Goal: Information Seeking & Learning: Learn about a topic

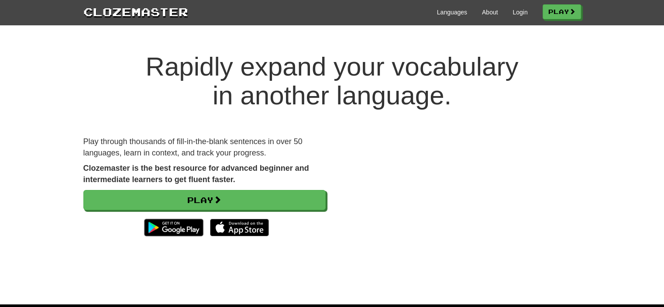
click at [524, 7] on div "Languages About Login Play" at bounding box center [384, 11] width 393 height 16
click at [518, 10] on link "Login" at bounding box center [519, 12] width 15 height 9
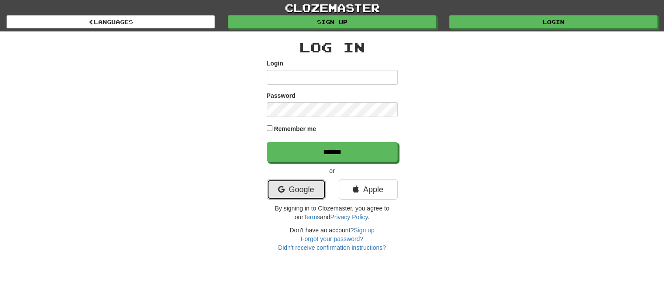
click at [314, 187] on link "Google" at bounding box center [296, 189] width 59 height 20
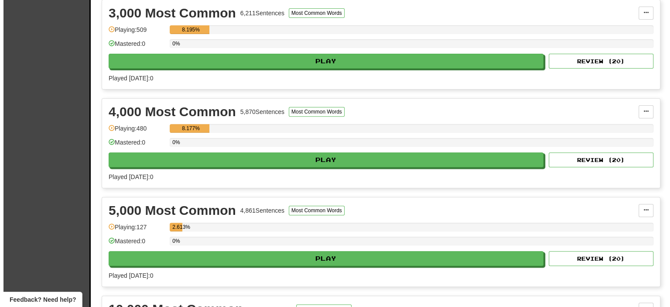
scroll to position [314, 0]
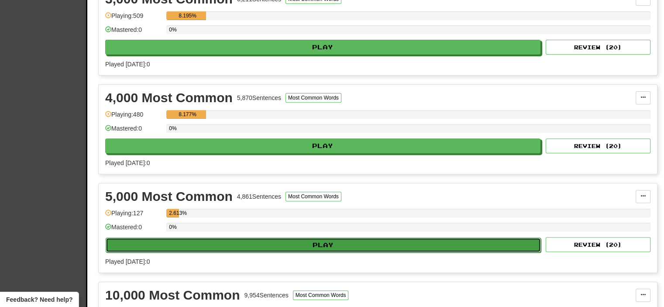
click at [378, 241] on button "Play" at bounding box center [323, 244] width 435 height 15
select select "**"
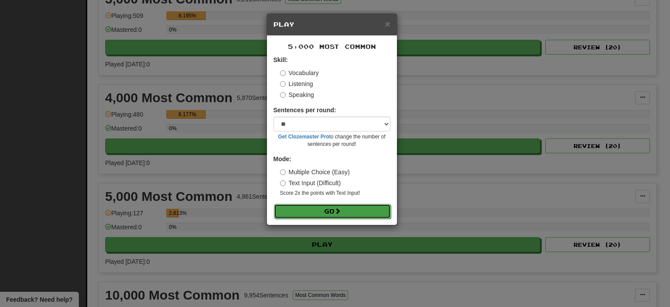
click at [349, 206] on button "Go" at bounding box center [332, 211] width 117 height 15
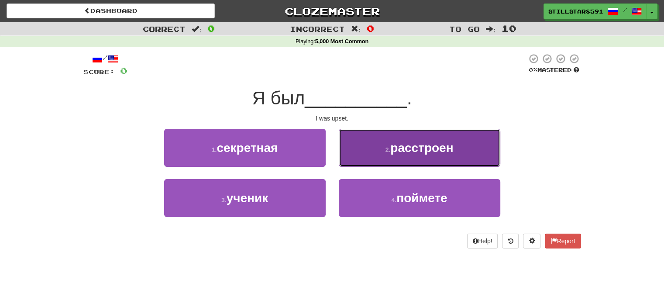
click at [458, 155] on button "2 . расстроен" at bounding box center [420, 148] width 162 height 38
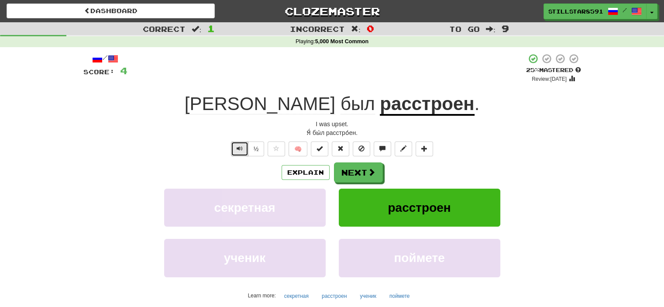
click at [234, 150] on button "Text-to-speech controls" at bounding box center [239, 148] width 17 height 15
click at [234, 148] on button "Text-to-speech controls" at bounding box center [239, 148] width 17 height 15
click at [235, 146] on button "Text-to-speech controls" at bounding box center [239, 148] width 17 height 15
click at [238, 145] on span "Text-to-speech controls" at bounding box center [240, 148] width 6 height 6
click at [239, 145] on span "Text-to-speech controls" at bounding box center [240, 148] width 6 height 6
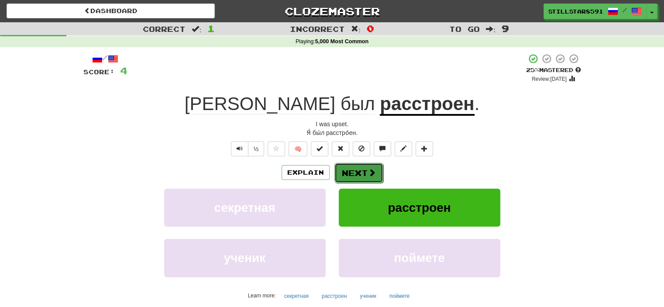
click at [363, 176] on button "Next" at bounding box center [358, 173] width 49 height 20
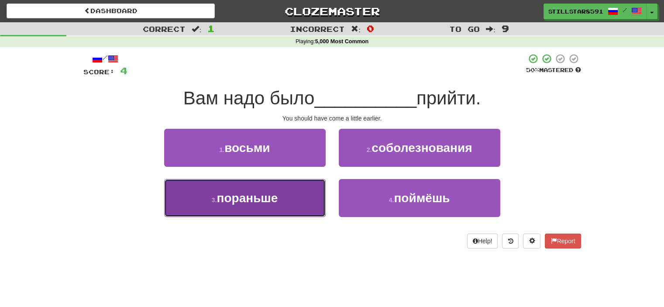
click at [308, 190] on button "3 . пораньше" at bounding box center [245, 198] width 162 height 38
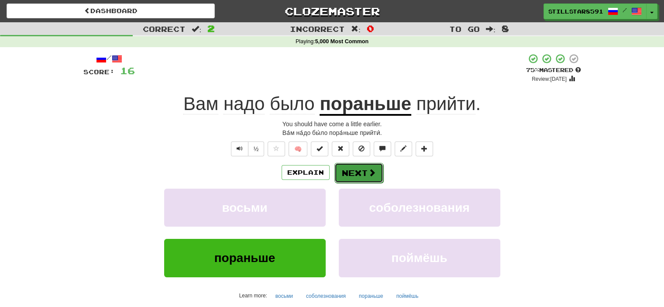
click at [351, 171] on button "Next" at bounding box center [358, 173] width 49 height 20
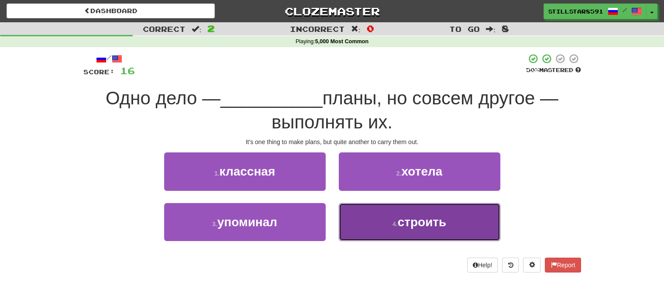
click at [372, 212] on button "4 . строить" at bounding box center [420, 222] width 162 height 38
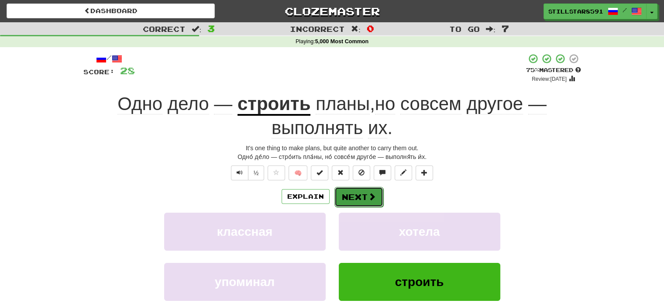
click at [366, 196] on button "Next" at bounding box center [358, 197] width 49 height 20
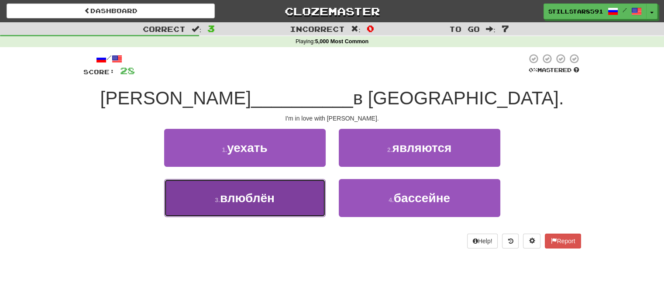
click at [317, 197] on button "3 . влюблён" at bounding box center [245, 198] width 162 height 38
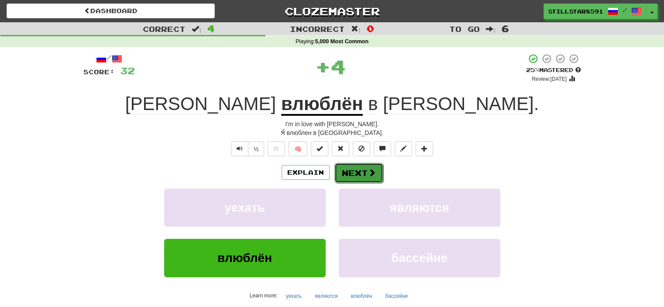
click at [357, 167] on button "Next" at bounding box center [358, 173] width 49 height 20
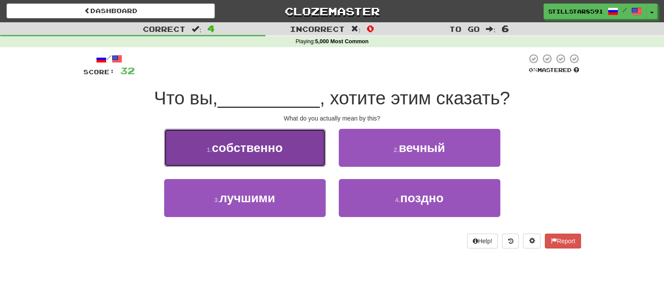
click at [311, 141] on button "1 . собственно" at bounding box center [245, 148] width 162 height 38
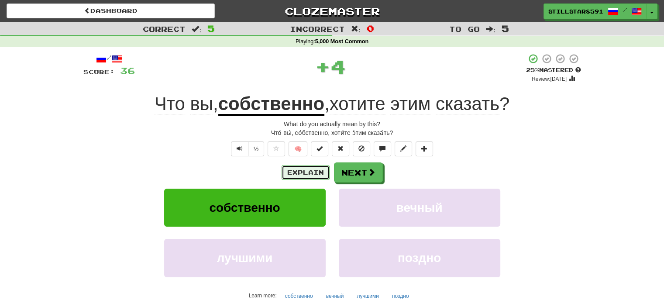
click at [313, 172] on button "Explain" at bounding box center [306, 172] width 48 height 15
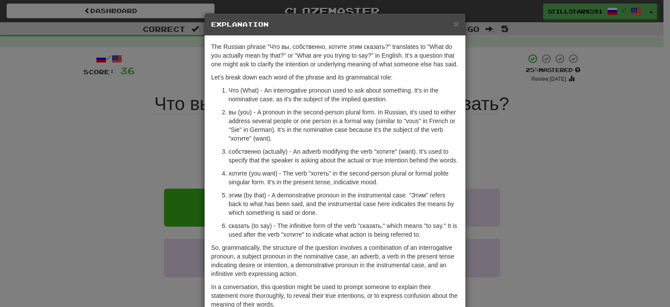
click at [607, 103] on div "× Explanation The Russian phrase "Что вы, собственно, хотите этим сказать?" tra…" at bounding box center [335, 153] width 670 height 307
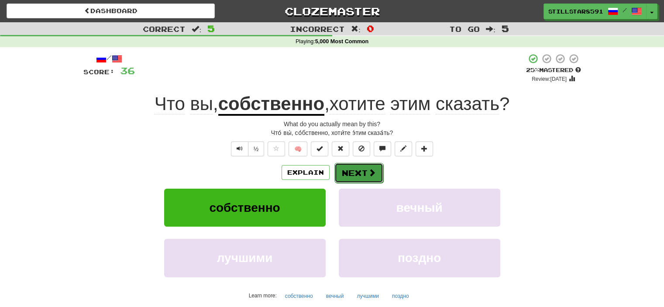
click at [346, 181] on button "Next" at bounding box center [358, 173] width 49 height 20
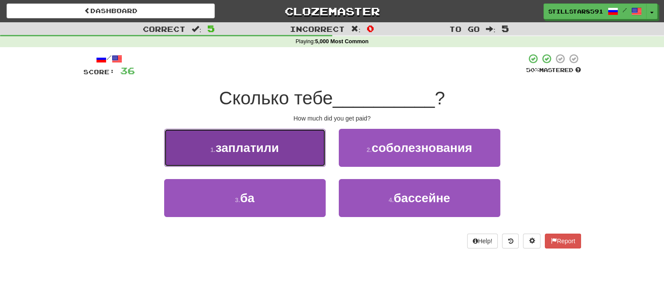
click at [318, 162] on button "1 . заплатили" at bounding box center [245, 148] width 162 height 38
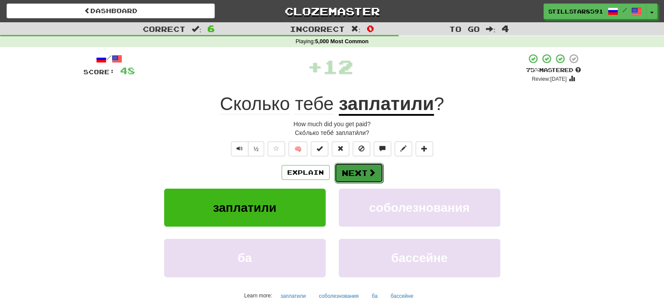
click at [357, 164] on button "Next" at bounding box center [358, 173] width 49 height 20
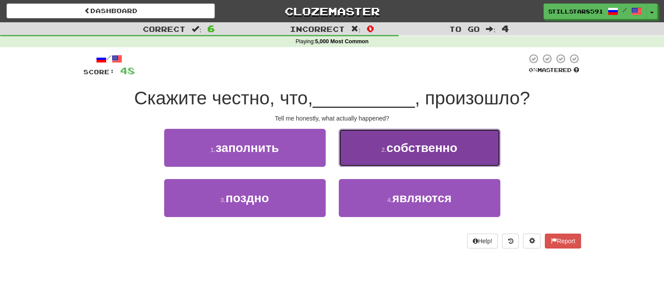
click at [380, 159] on button "2 . собственно" at bounding box center [420, 148] width 162 height 38
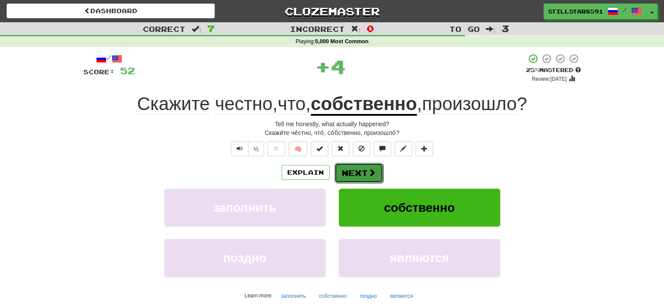
click at [366, 177] on button "Next" at bounding box center [358, 173] width 49 height 20
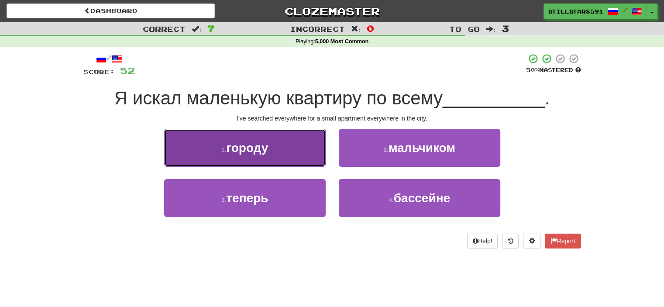
click at [302, 149] on button "1 . городу" at bounding box center [245, 148] width 162 height 38
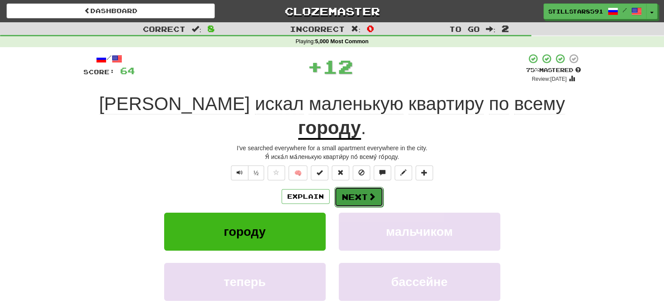
click at [355, 187] on button "Next" at bounding box center [358, 197] width 49 height 20
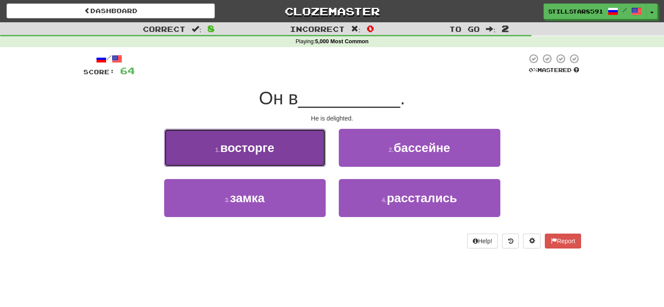
click at [313, 146] on button "1 . восторге" at bounding box center [245, 148] width 162 height 38
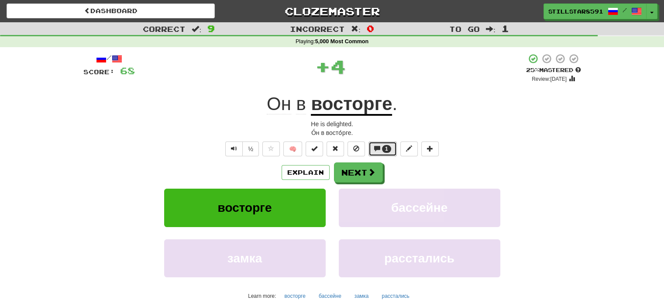
click at [375, 147] on span at bounding box center [377, 148] width 6 height 6
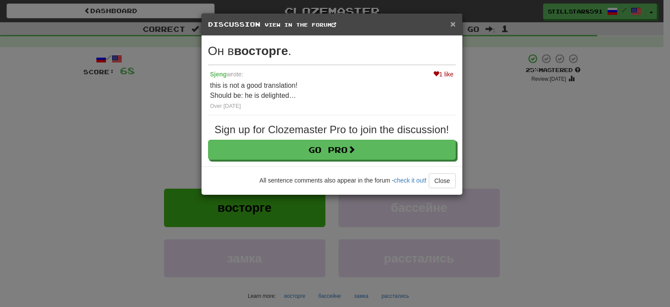
click at [454, 21] on span "×" at bounding box center [452, 24] width 5 height 10
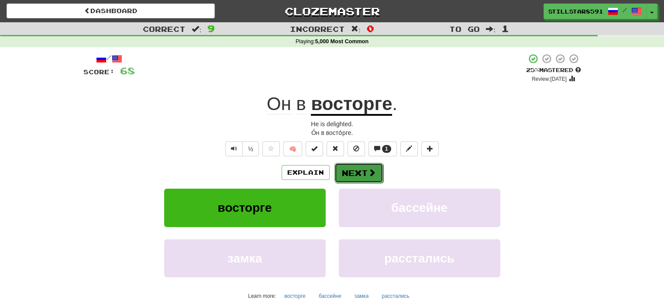
click at [357, 175] on button "Next" at bounding box center [358, 173] width 49 height 20
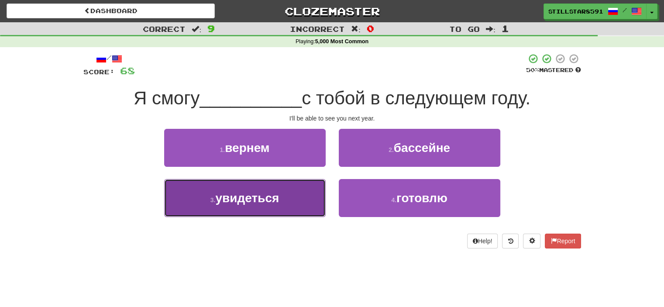
click at [305, 190] on button "3 . увидеться" at bounding box center [245, 198] width 162 height 38
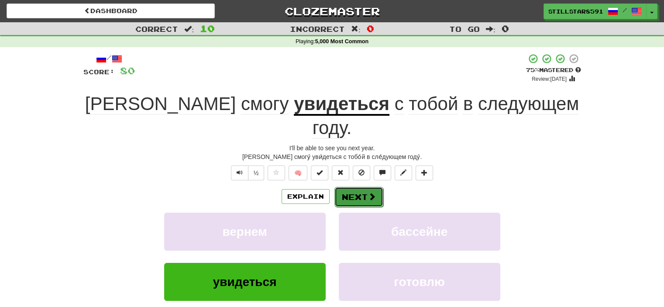
click at [353, 187] on button "Next" at bounding box center [358, 197] width 49 height 20
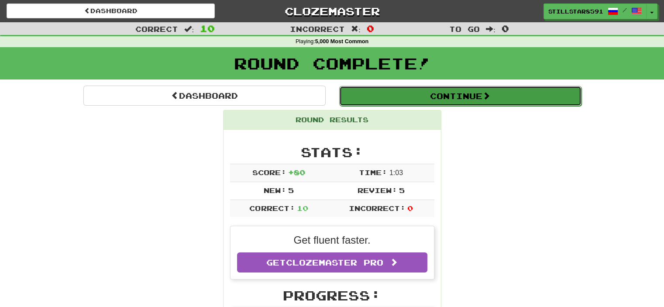
click at [472, 98] on button "Continue" at bounding box center [460, 96] width 242 height 20
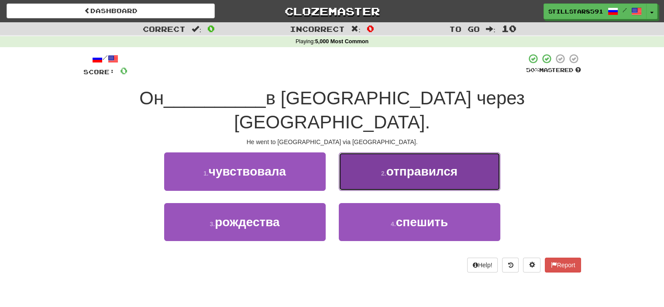
click at [427, 165] on span "отправился" at bounding box center [421, 172] width 71 height 14
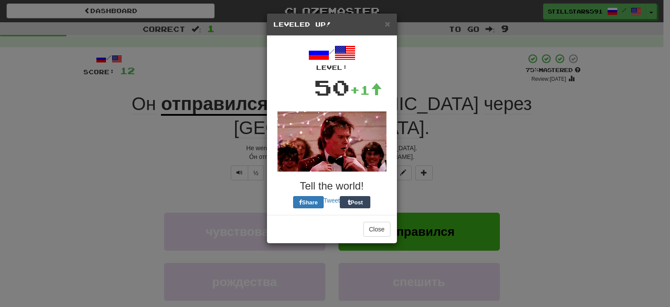
click at [372, 174] on div "/ Level: 50 +1 Tell the world! Share Tweet Post" at bounding box center [332, 125] width 117 height 166
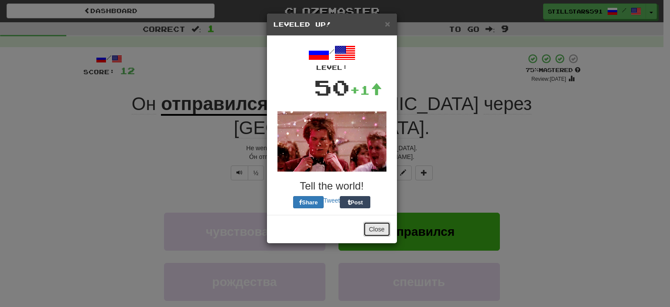
click at [377, 227] on button "Close" at bounding box center [377, 229] width 27 height 15
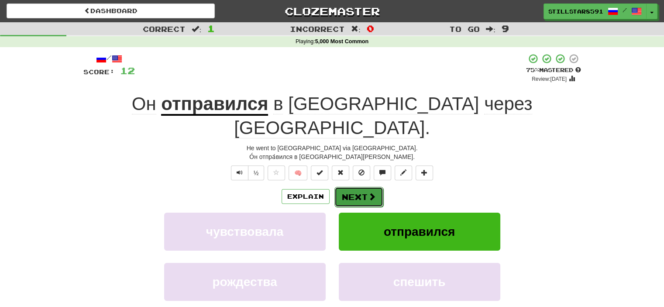
click at [360, 187] on button "Next" at bounding box center [358, 197] width 49 height 20
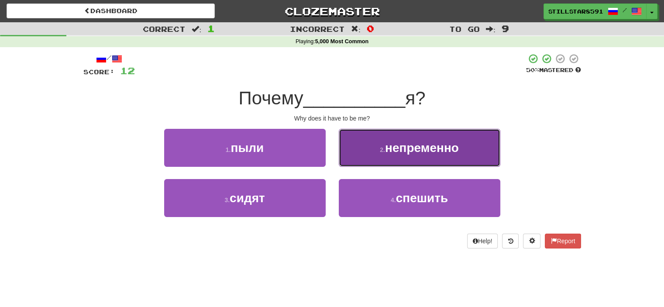
click at [416, 155] on button "2 . непременно" at bounding box center [420, 148] width 162 height 38
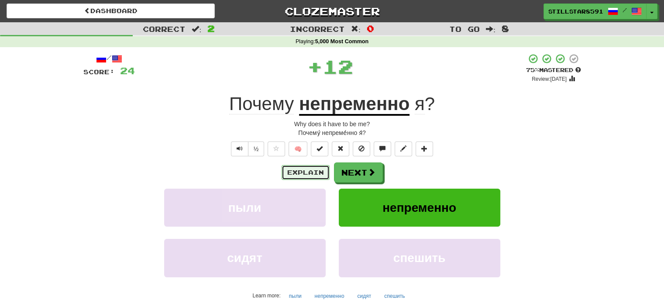
click at [303, 171] on button "Explain" at bounding box center [306, 172] width 48 height 15
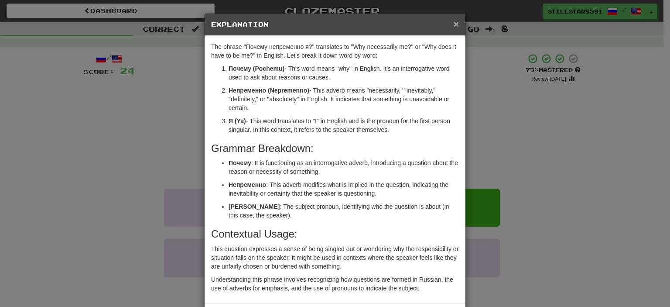
click at [454, 21] on span "×" at bounding box center [456, 24] width 5 height 10
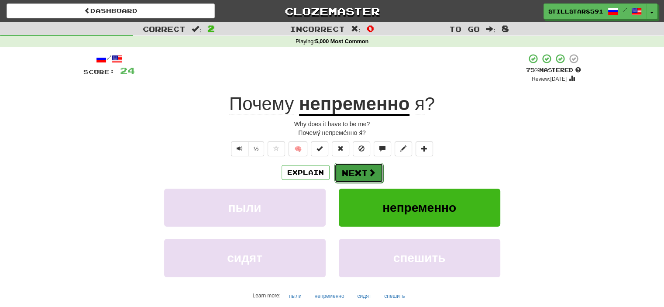
click at [361, 178] on button "Next" at bounding box center [358, 173] width 49 height 20
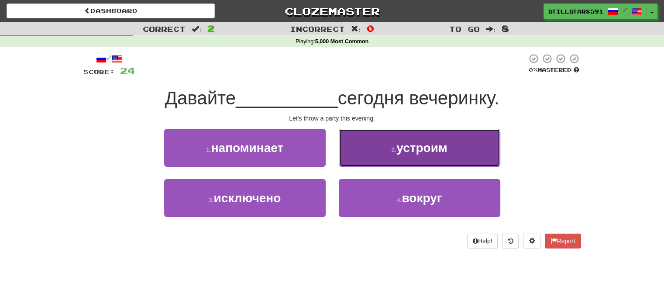
click at [406, 146] on span "устроим" at bounding box center [421, 148] width 51 height 14
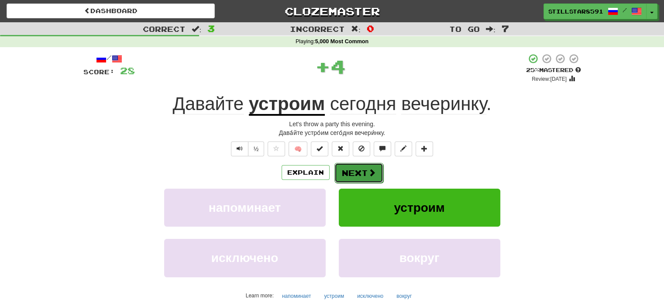
click at [358, 172] on button "Next" at bounding box center [358, 173] width 49 height 20
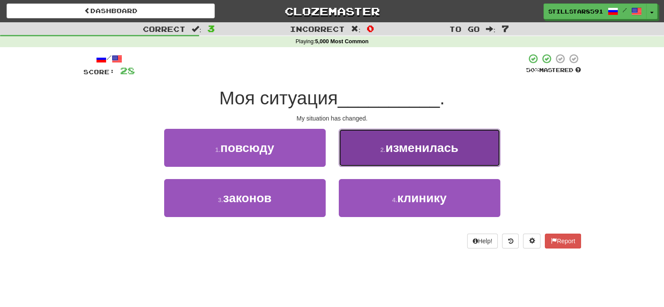
click at [374, 158] on button "2 . изменилась" at bounding box center [420, 148] width 162 height 38
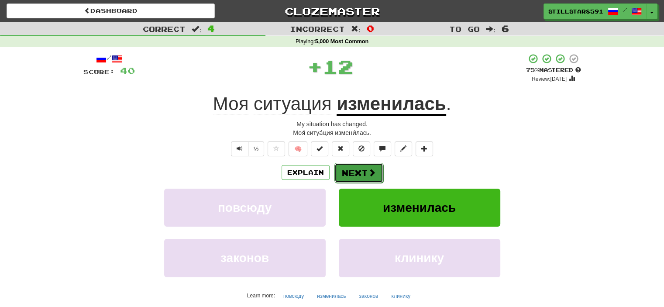
click at [357, 163] on button "Next" at bounding box center [358, 173] width 49 height 20
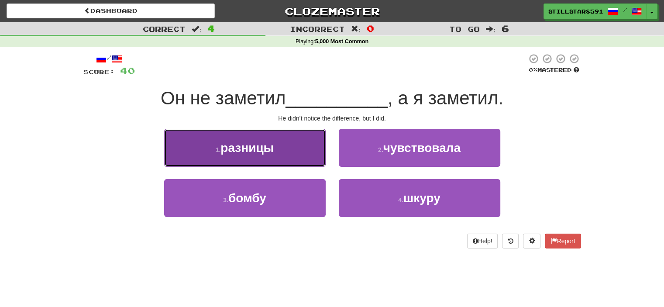
click at [314, 161] on button "1 . разницы" at bounding box center [245, 148] width 162 height 38
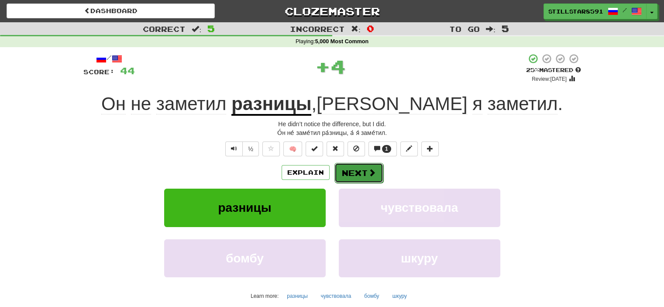
click at [345, 172] on button "Next" at bounding box center [358, 173] width 49 height 20
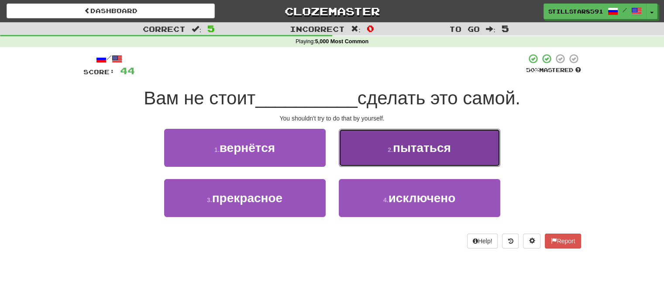
click at [359, 144] on button "2 . пытаться" at bounding box center [420, 148] width 162 height 38
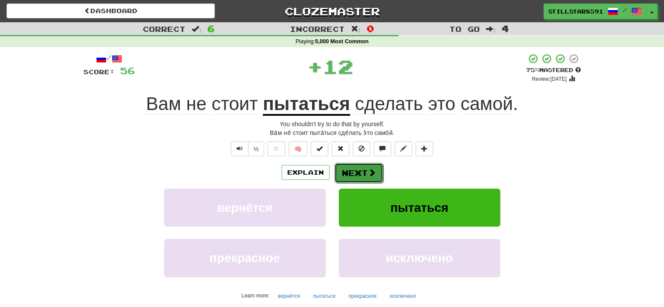
click at [345, 168] on button "Next" at bounding box center [358, 173] width 49 height 20
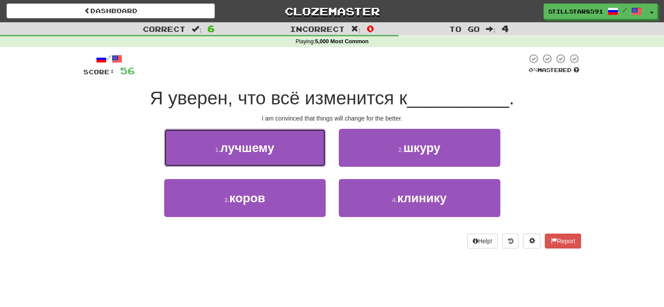
click at [312, 161] on button "1 . лучшему" at bounding box center [245, 148] width 162 height 38
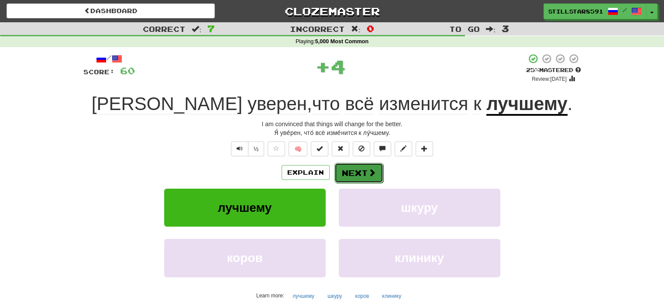
click at [343, 181] on button "Next" at bounding box center [358, 173] width 49 height 20
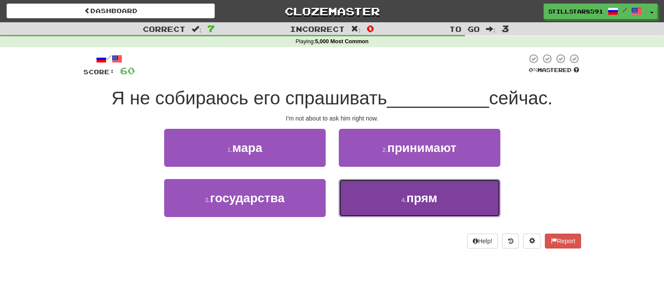
click at [365, 187] on button "4 . прям" at bounding box center [420, 198] width 162 height 38
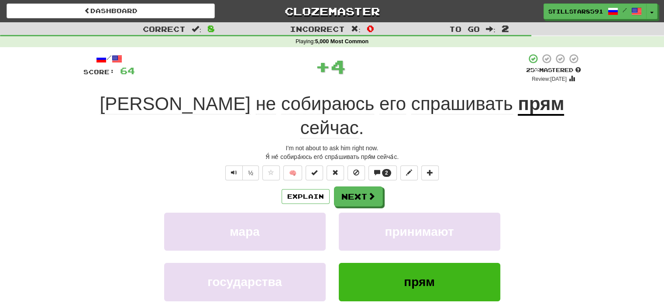
click at [360, 158] on div "/ Score: 64 + 4 25 % Mastered Review: 2025-09-23 Я не собираюсь его спрашивать …" at bounding box center [332, 206] width 498 height 306
click at [378, 156] on div "/ Score: 64 + 4 25 % Mastered Review: 2025-09-23 Я не собираюсь его спрашивать …" at bounding box center [332, 206] width 498 height 306
click at [378, 169] on span at bounding box center [377, 172] width 6 height 6
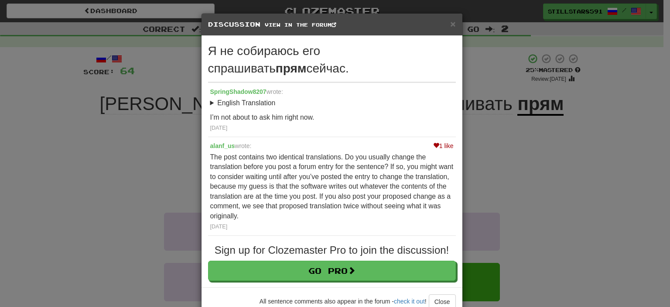
click at [421, 187] on p "The post contains two identical translations. Do you usually change the transla…" at bounding box center [332, 186] width 244 height 69
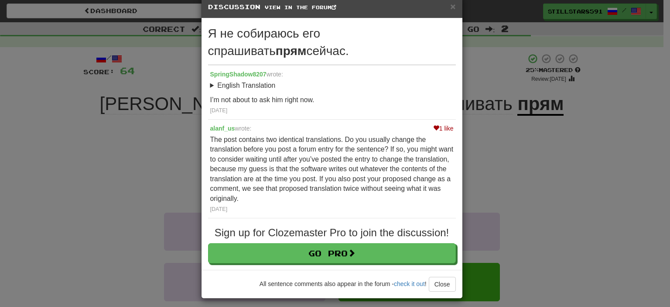
click at [563, 187] on div "× Discussion View in the forum Я не собираюсь его спрашивать прям сейчас. Sprin…" at bounding box center [335, 153] width 670 height 307
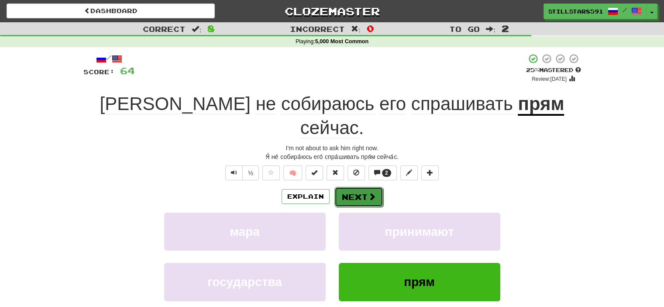
click at [361, 187] on button "Next" at bounding box center [358, 197] width 49 height 20
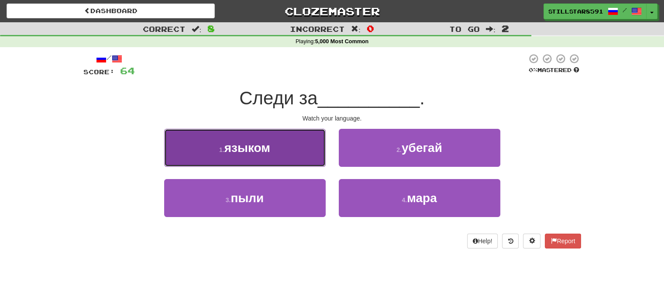
click at [319, 155] on button "1 . языком" at bounding box center [245, 148] width 162 height 38
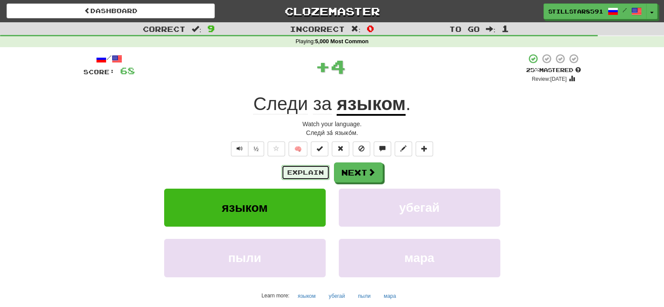
click at [299, 172] on button "Explain" at bounding box center [306, 172] width 48 height 15
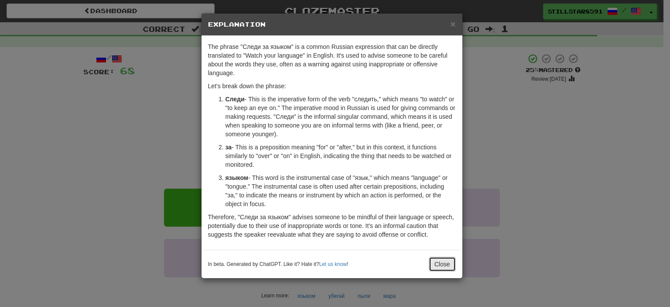
click at [436, 258] on button "Close" at bounding box center [442, 264] width 27 height 15
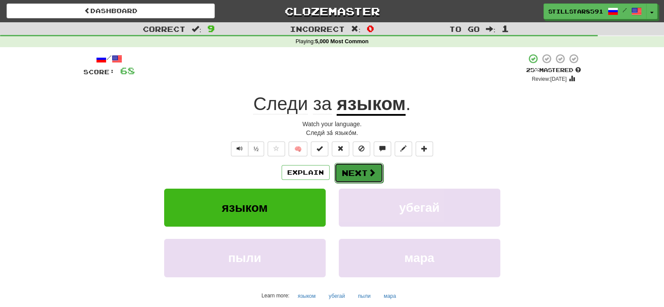
click at [375, 163] on button "Next" at bounding box center [358, 173] width 49 height 20
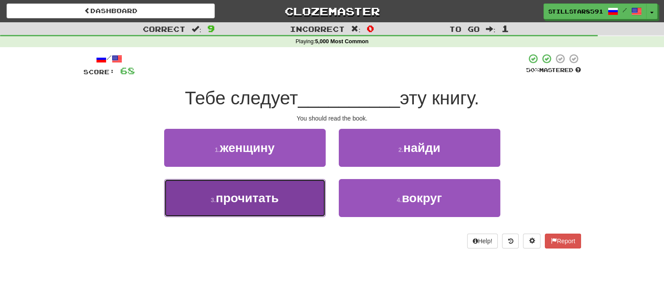
click at [312, 192] on button "3 . прочитать" at bounding box center [245, 198] width 162 height 38
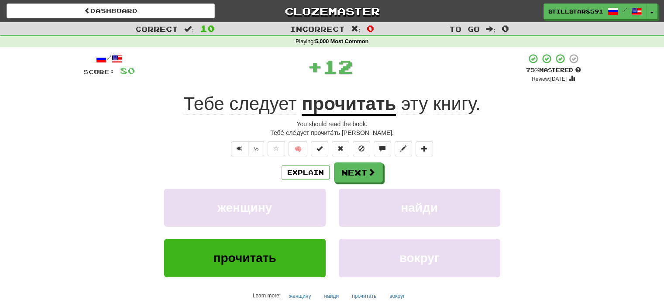
click at [370, 160] on div "/ Score: 80 + 12 75 % Mastered Review: 2025-10-22 Тебе следует прочитать эту кн…" at bounding box center [332, 194] width 498 height 282
click at [366, 172] on button "Next" at bounding box center [358, 172] width 49 height 20
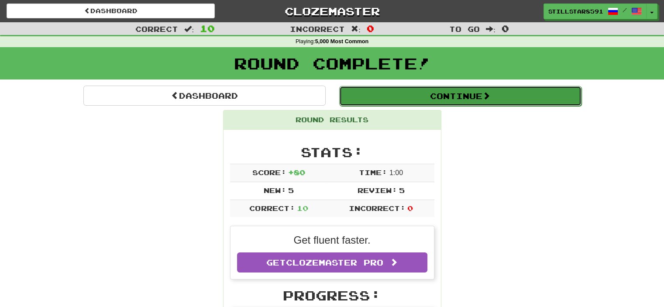
click at [366, 90] on button "Continue" at bounding box center [460, 96] width 242 height 20
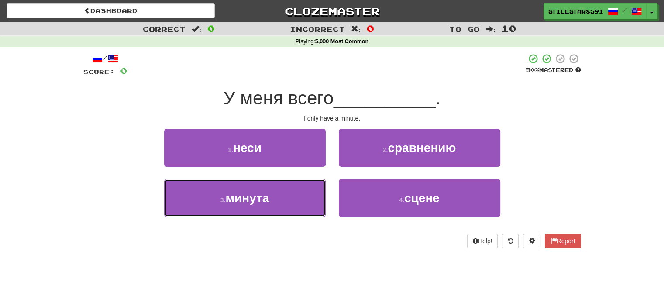
click at [292, 186] on button "3 . минута" at bounding box center [245, 198] width 162 height 38
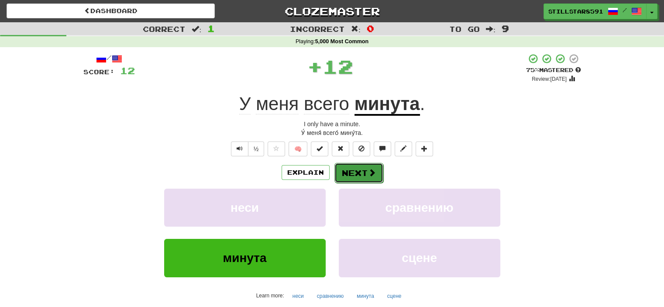
click at [347, 171] on button "Next" at bounding box center [358, 173] width 49 height 20
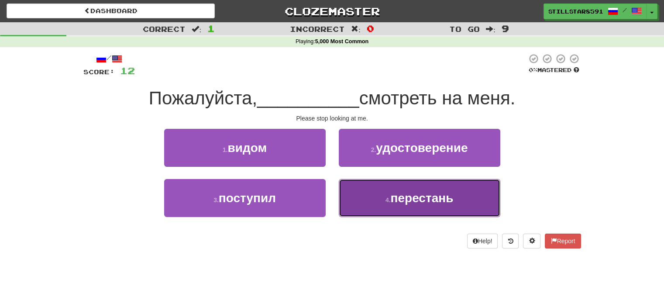
click at [372, 186] on button "4 . перестань" at bounding box center [420, 198] width 162 height 38
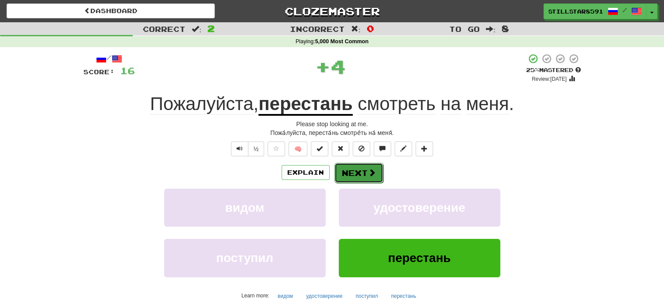
click at [350, 169] on button "Next" at bounding box center [358, 173] width 49 height 20
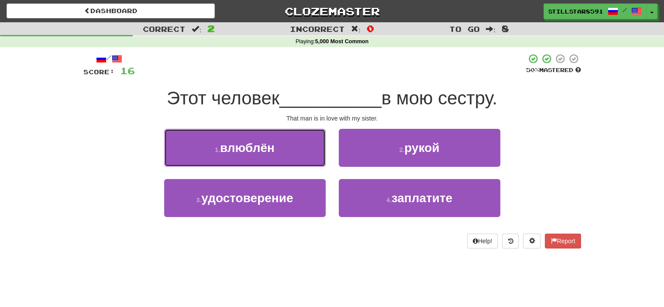
click at [322, 160] on button "1 . влюблён" at bounding box center [245, 148] width 162 height 38
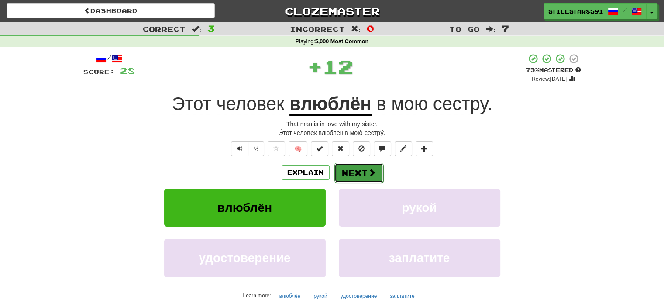
click at [359, 175] on button "Next" at bounding box center [358, 173] width 49 height 20
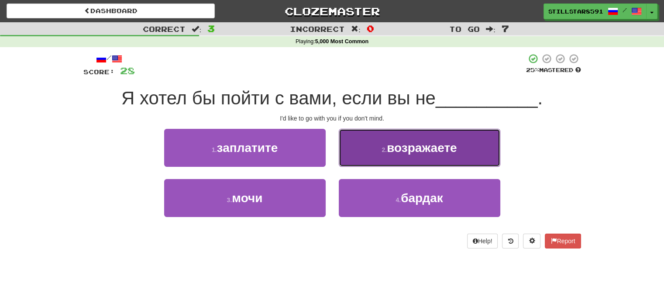
click at [364, 155] on button "2 . возражаете" at bounding box center [420, 148] width 162 height 38
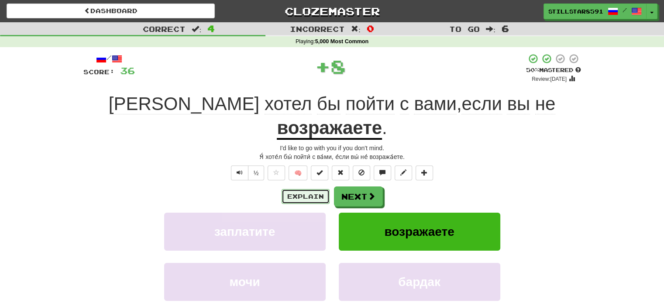
click at [312, 189] on button "Explain" at bounding box center [306, 196] width 48 height 15
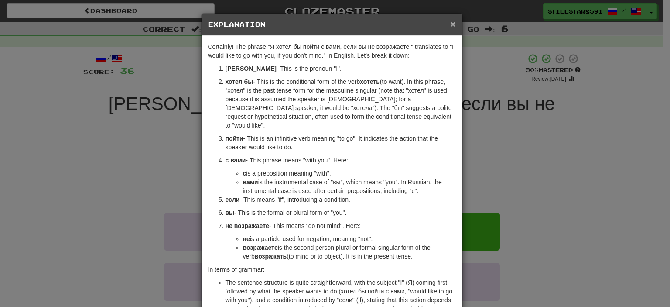
click at [450, 25] on span "×" at bounding box center [452, 24] width 5 height 10
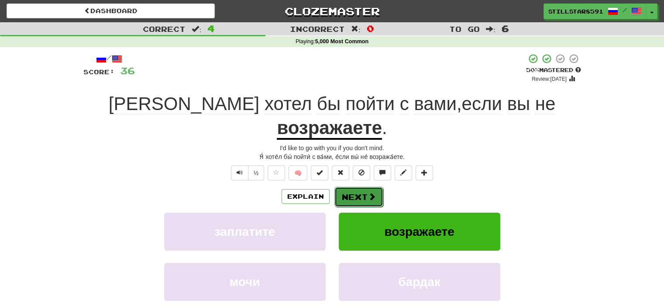
click at [375, 187] on button "Next" at bounding box center [358, 197] width 49 height 20
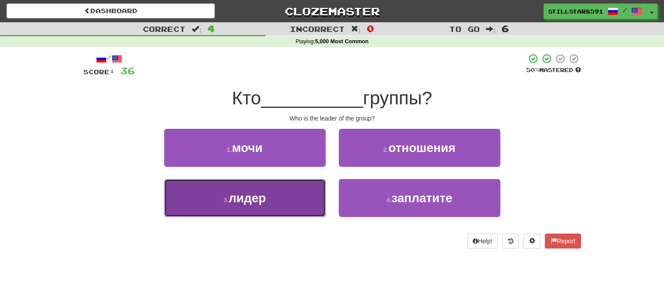
click at [305, 200] on button "3 . лидер" at bounding box center [245, 198] width 162 height 38
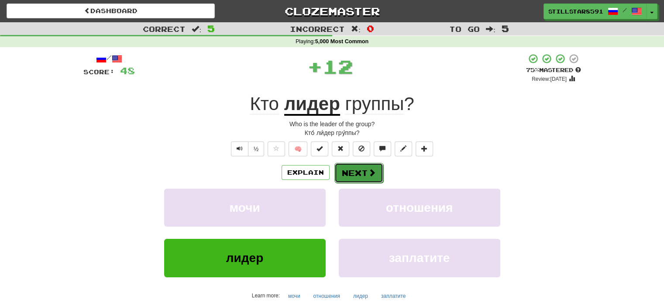
click at [347, 180] on button "Next" at bounding box center [358, 173] width 49 height 20
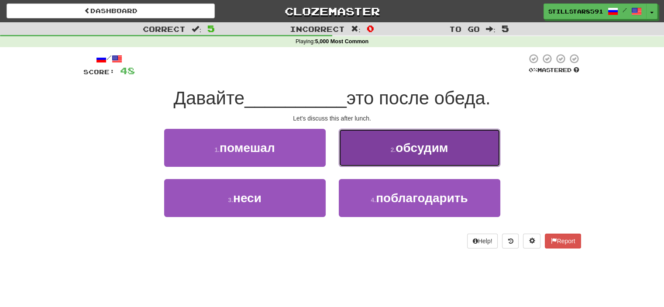
click at [355, 149] on button "2 . обсудим" at bounding box center [420, 148] width 162 height 38
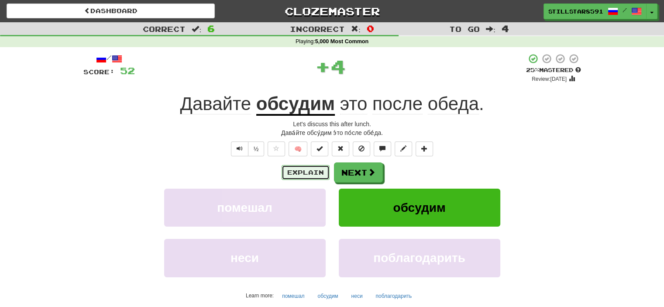
click at [311, 166] on button "Explain" at bounding box center [306, 172] width 48 height 15
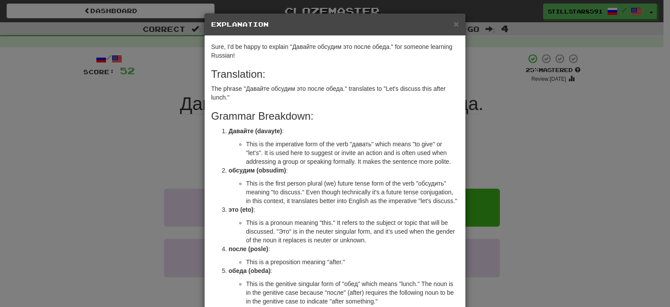
click at [542, 83] on div "× Explanation Sure, I'd be happy to explain "Давайте обсудим это после обеда." …" at bounding box center [335, 153] width 670 height 307
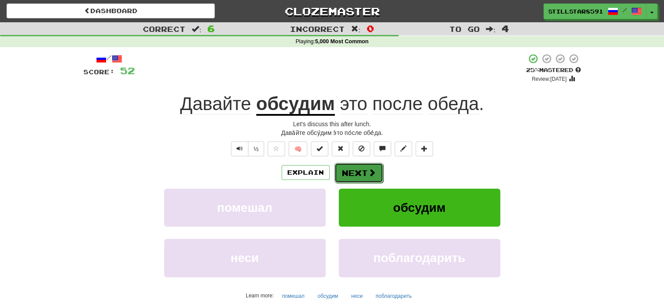
click at [368, 172] on span at bounding box center [372, 172] width 8 height 8
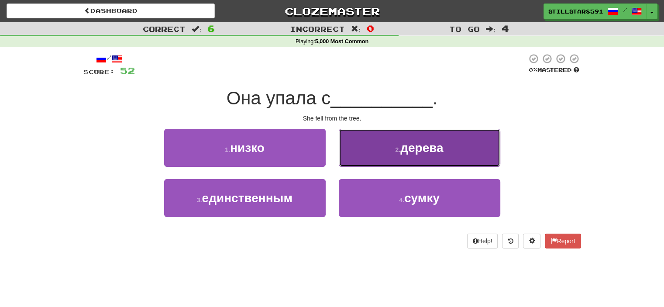
click at [347, 148] on button "2 . дерева" at bounding box center [420, 148] width 162 height 38
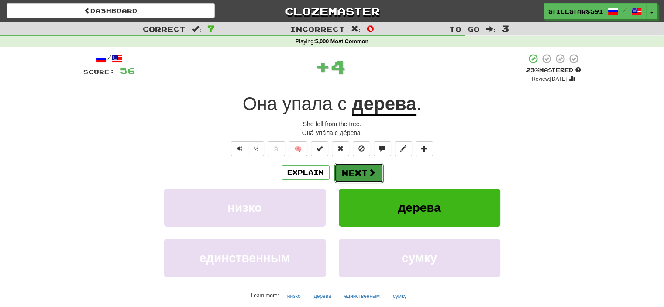
click at [356, 170] on button "Next" at bounding box center [358, 173] width 49 height 20
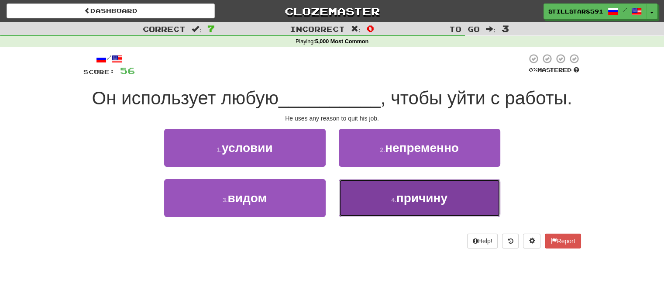
click at [384, 208] on button "4 . причину" at bounding box center [420, 198] width 162 height 38
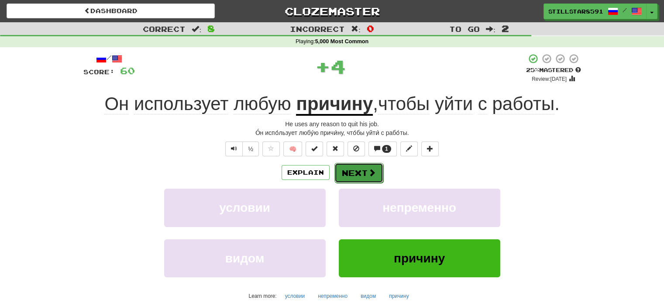
click at [346, 171] on button "Next" at bounding box center [358, 173] width 49 height 20
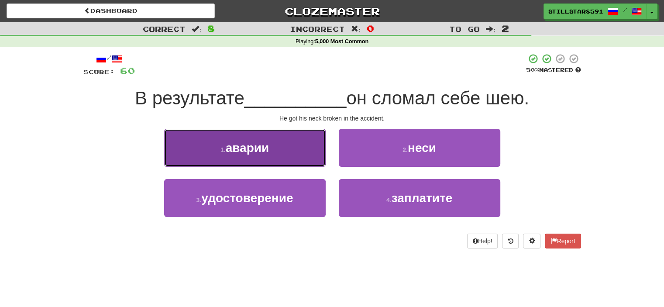
click at [323, 155] on button "1 . аварии" at bounding box center [245, 148] width 162 height 38
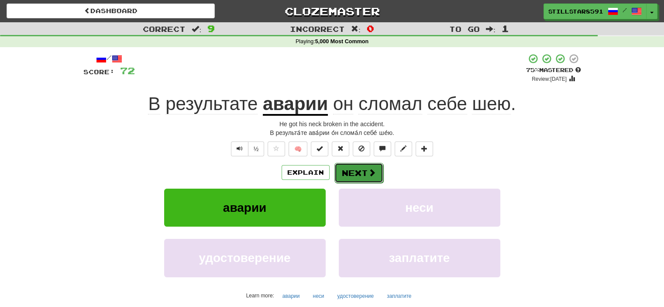
click at [353, 180] on button "Next" at bounding box center [358, 173] width 49 height 20
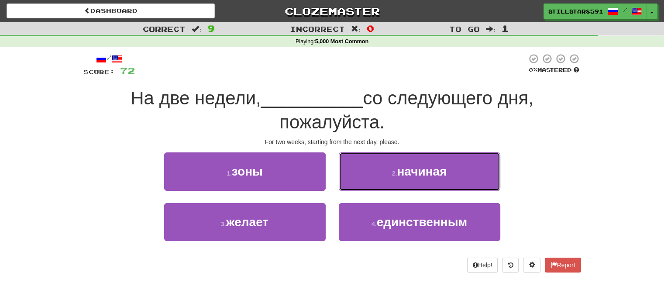
click at [353, 180] on button "2 . начиная" at bounding box center [420, 171] width 162 height 38
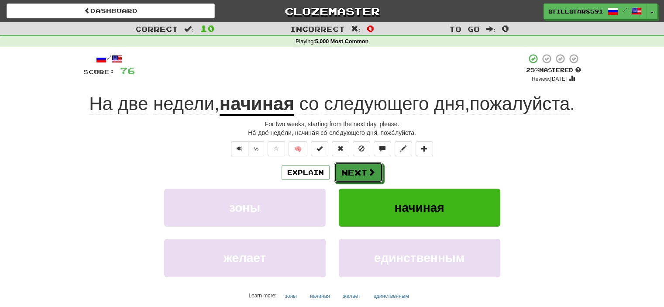
click at [353, 180] on button "Next" at bounding box center [358, 172] width 49 height 20
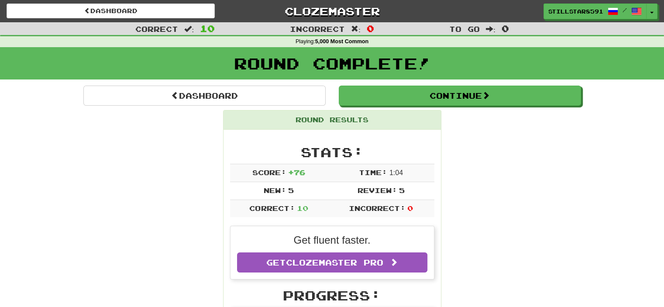
click at [380, 81] on div "Round Complete!" at bounding box center [332, 66] width 664 height 38
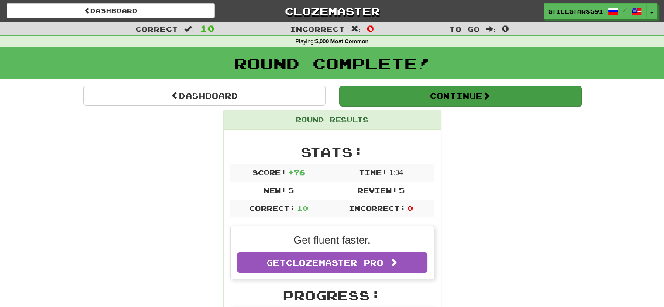
click at [376, 85] on div "Round Complete!" at bounding box center [332, 66] width 664 height 38
click at [373, 89] on button "Continue" at bounding box center [460, 96] width 242 height 20
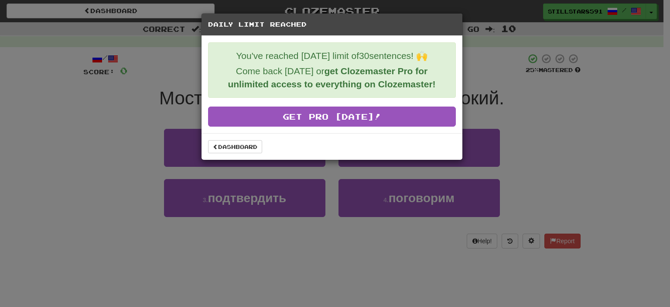
click at [546, 80] on div "Daily Limit Reached You've reached today's limit of 30 sentences! 🙌 Come back t…" at bounding box center [335, 153] width 670 height 307
click at [236, 147] on link "Dashboard" at bounding box center [235, 146] width 54 height 13
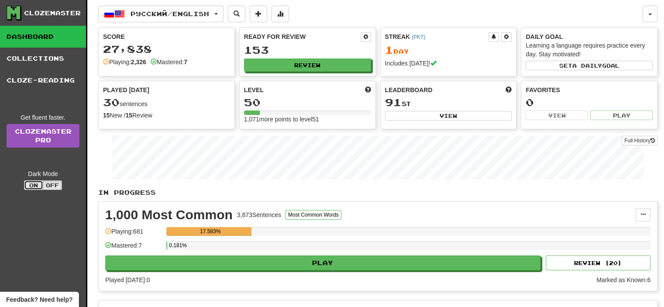
click at [34, 181] on button "On" at bounding box center [33, 185] width 19 height 10
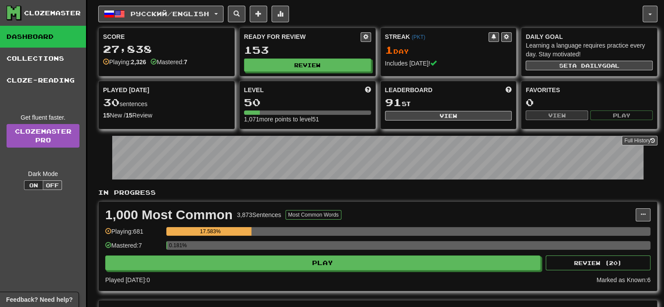
click at [647, 17] on button "button" at bounding box center [650, 14] width 15 height 17
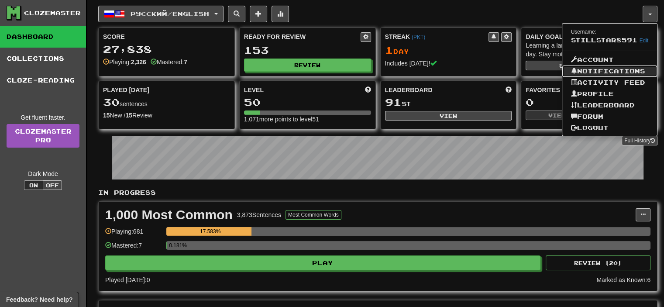
click at [601, 69] on link "Notifications" at bounding box center [609, 70] width 95 height 11
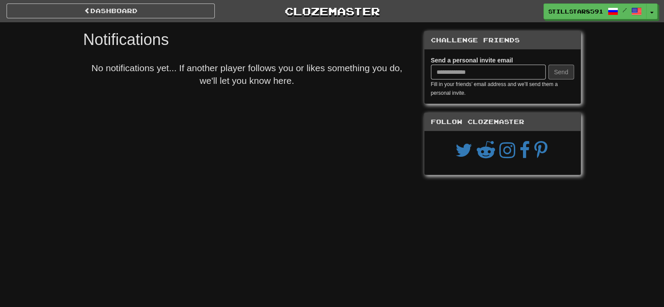
click at [514, 40] on div "Challenge Friends" at bounding box center [502, 40] width 156 height 18
click at [649, 11] on button "Toggle Dropdown" at bounding box center [651, 12] width 11 height 16
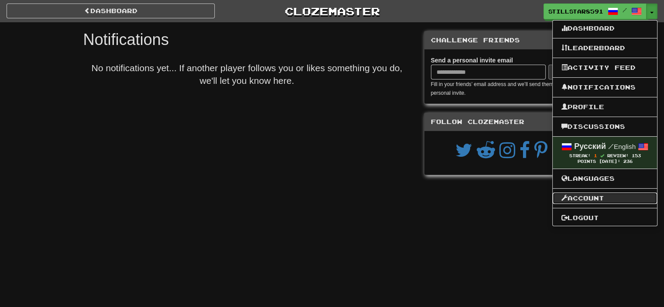
click at [589, 200] on link "Account" at bounding box center [605, 197] width 104 height 11
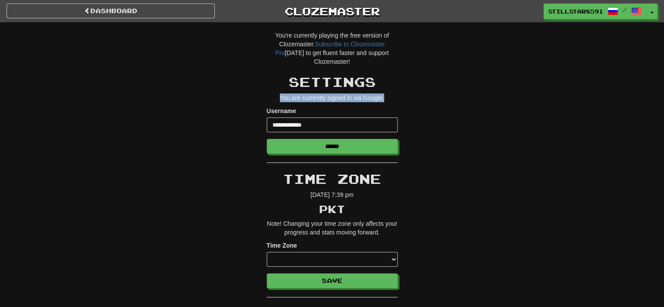
drag, startPoint x: 661, startPoint y: 80, endPoint x: 660, endPoint y: 99, distance: 18.8
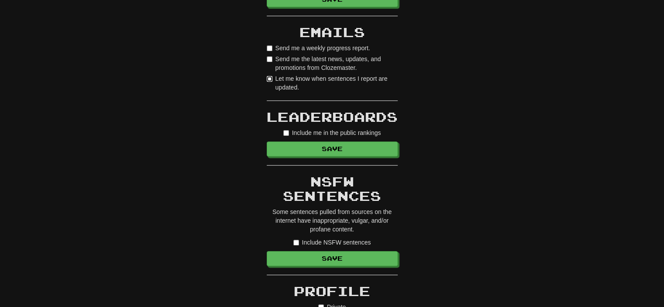
scroll to position [466, 0]
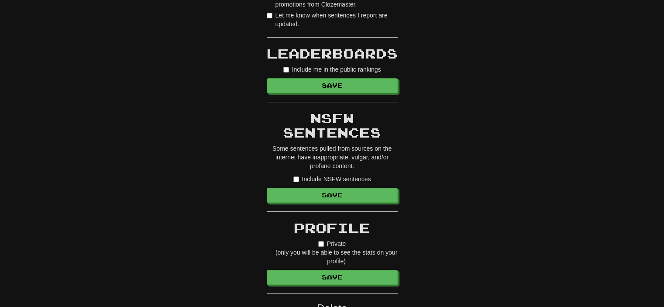
click at [302, 177] on label "Include NSFW sentences" at bounding box center [332, 179] width 78 height 9
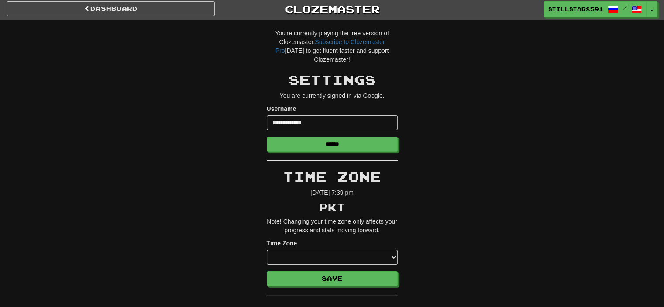
scroll to position [0, 0]
